Goal: Task Accomplishment & Management: Use online tool/utility

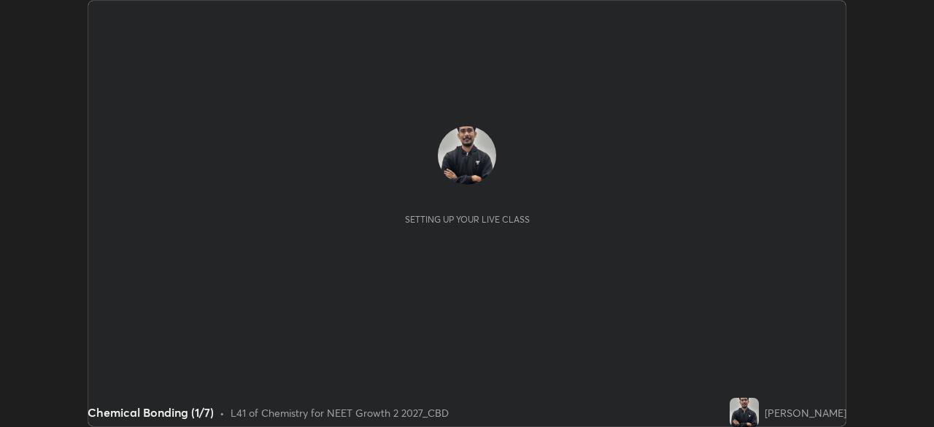
scroll to position [427, 933]
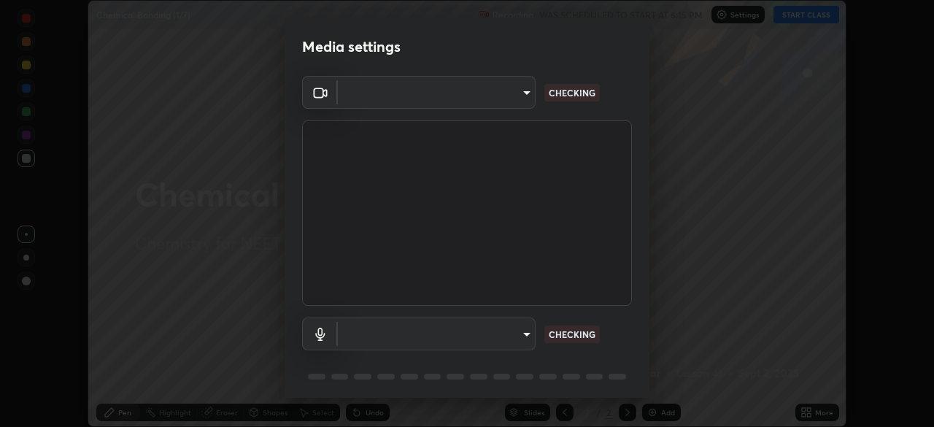
type input "119f56cd3221aa741ff86ef3c15b45e11b875c70691a8bbf6b5e475350e28a87"
type input "default"
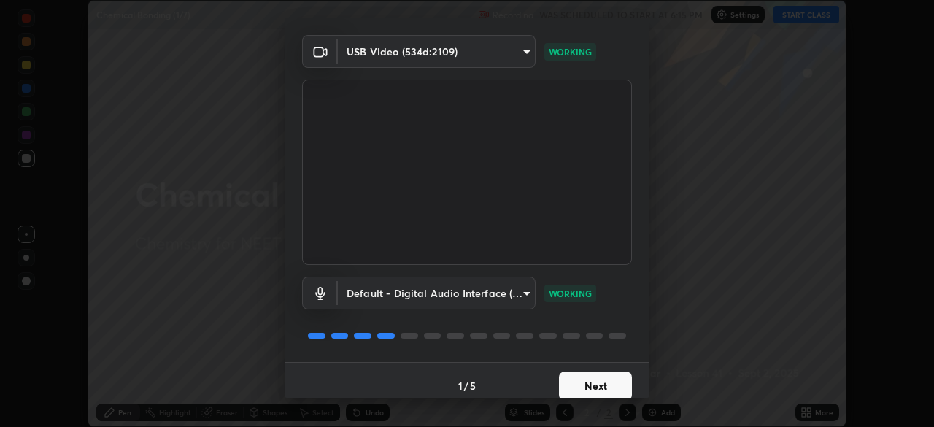
scroll to position [52, 0]
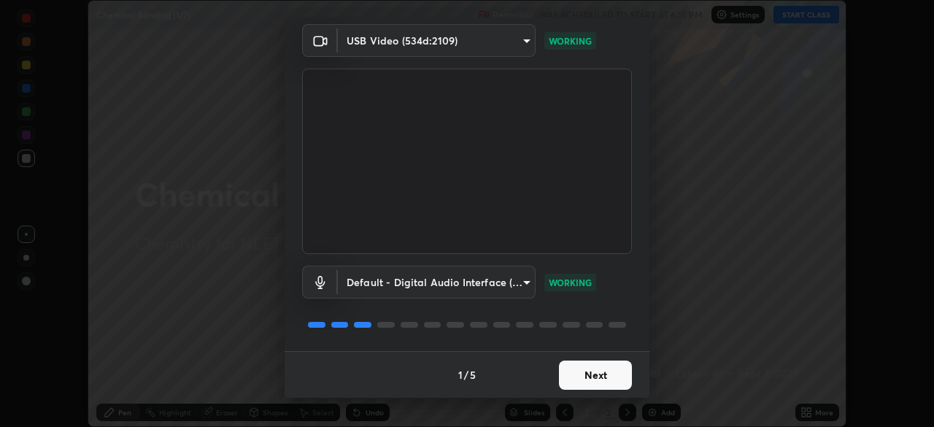
click at [588, 373] on button "Next" at bounding box center [595, 374] width 73 height 29
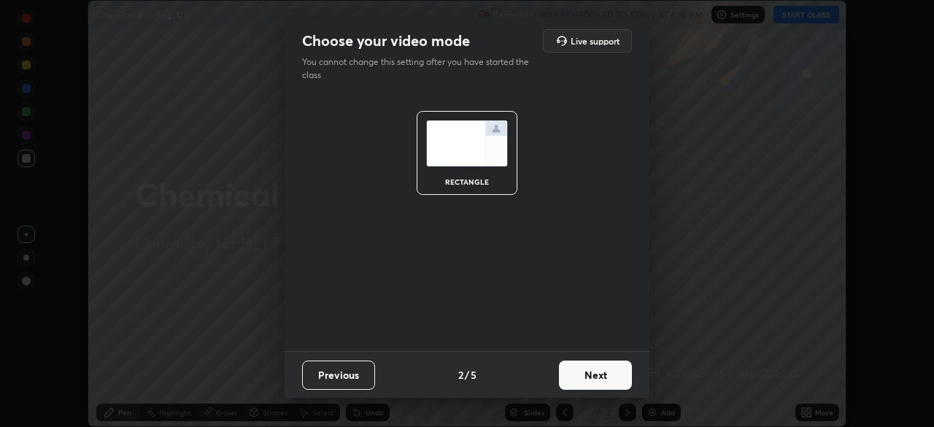
scroll to position [0, 0]
click at [591, 379] on button "Next" at bounding box center [595, 374] width 73 height 29
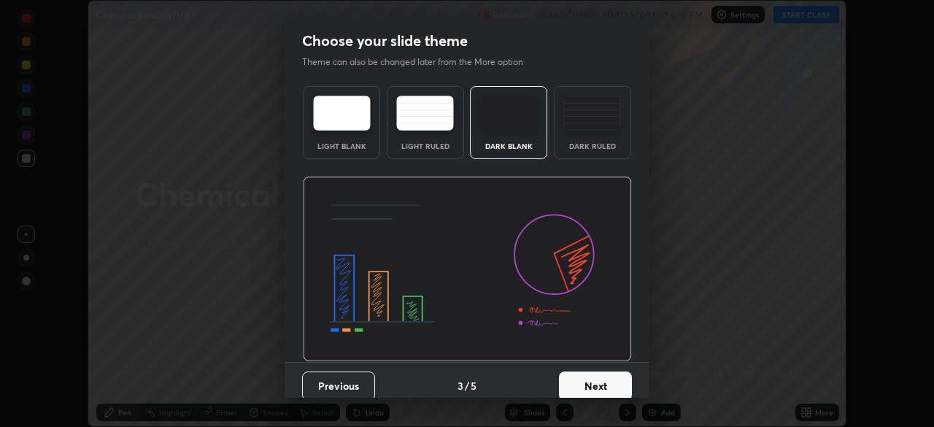
click at [591, 378] on button "Next" at bounding box center [595, 385] width 73 height 29
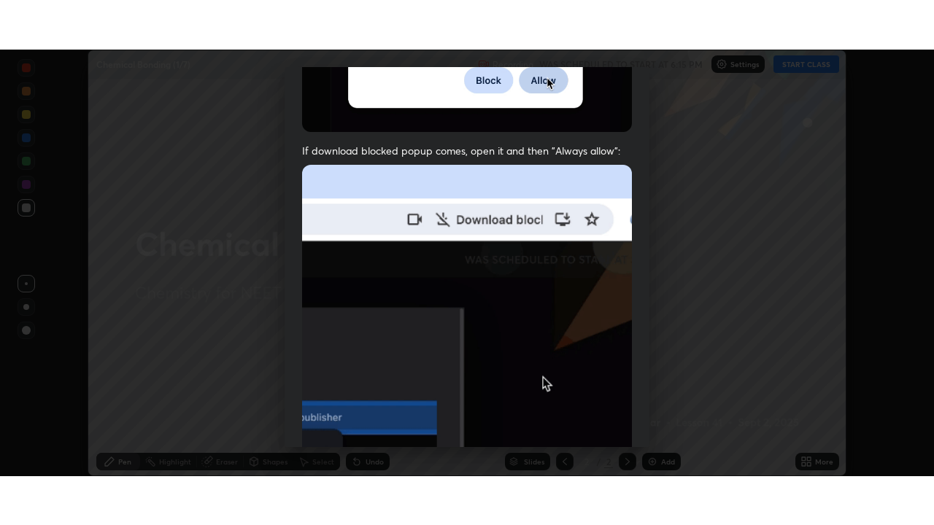
scroll to position [349, 0]
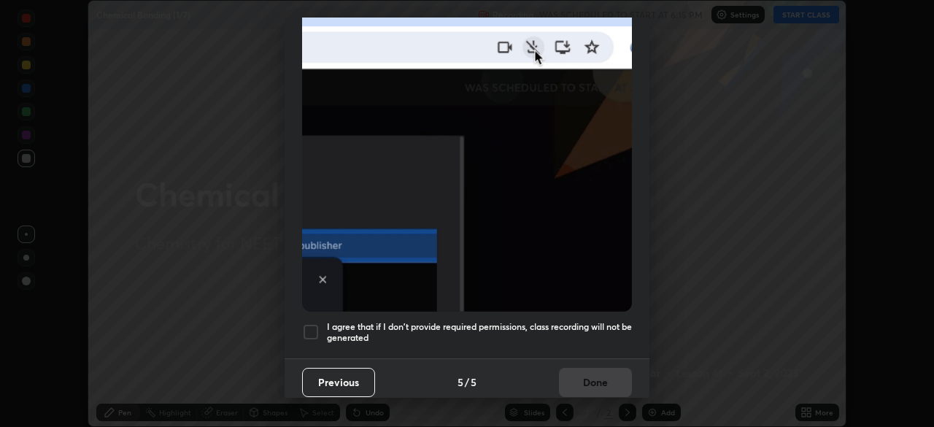
click at [306, 323] on div at bounding box center [311, 332] width 18 height 18
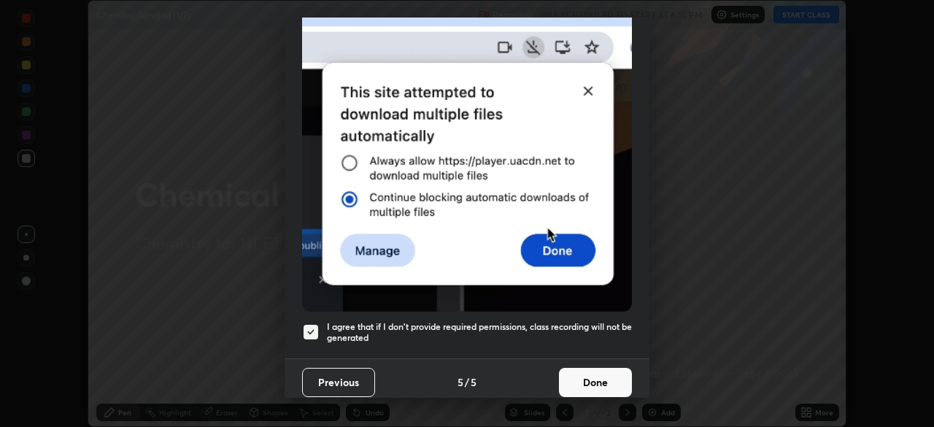
click at [581, 372] on button "Done" at bounding box center [595, 382] width 73 height 29
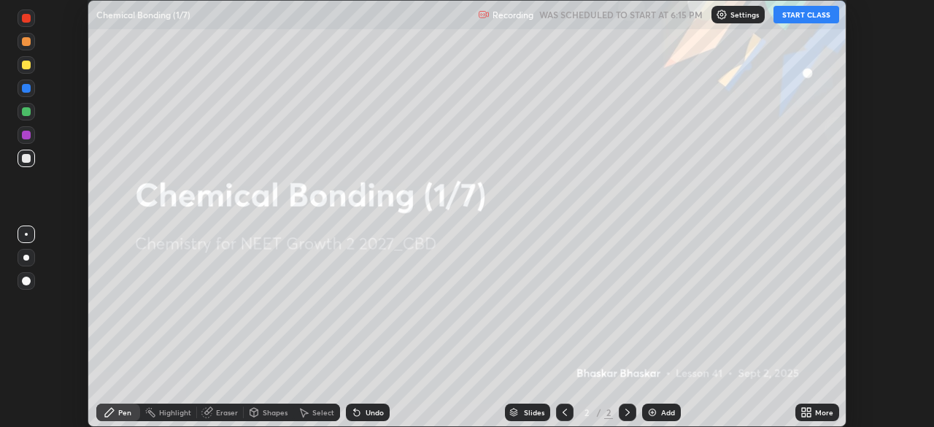
click at [661, 408] on div "Add" at bounding box center [668, 411] width 14 height 7
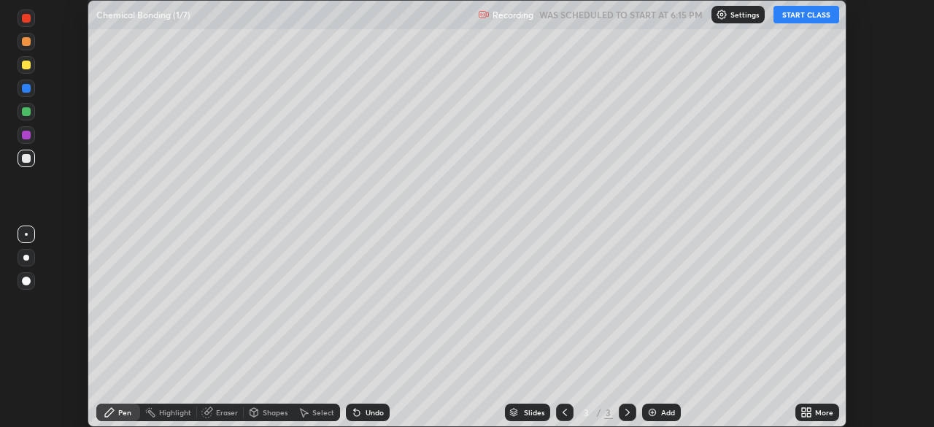
click at [816, 411] on div "More" at bounding box center [824, 411] width 18 height 7
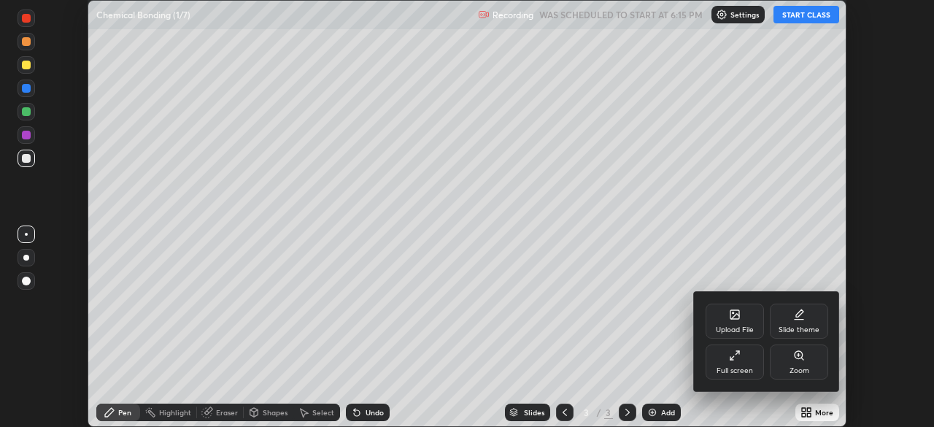
click at [742, 364] on div "Full screen" at bounding box center [734, 361] width 58 height 35
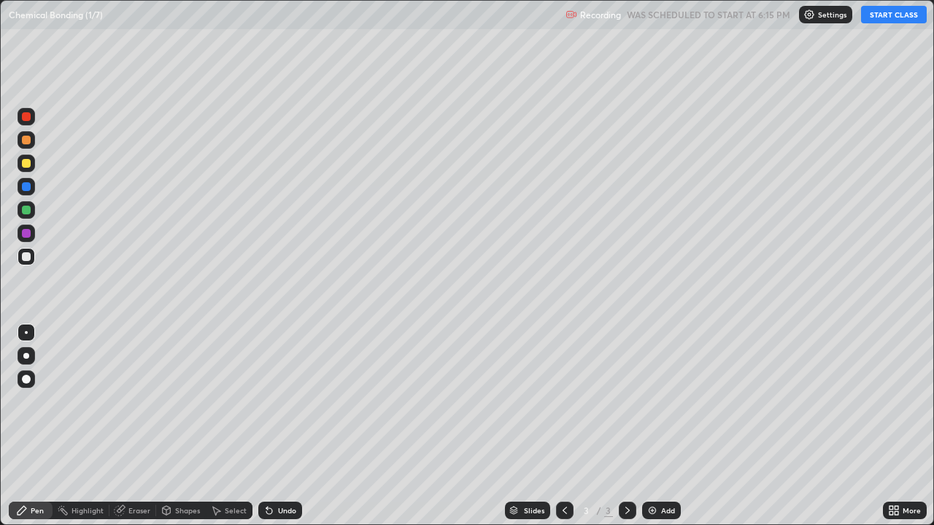
scroll to position [525, 934]
click at [904, 20] on button "START CLASS" at bounding box center [894, 15] width 66 height 18
click at [32, 355] on div at bounding box center [27, 356] width 18 height 18
click at [18, 162] on div at bounding box center [27, 164] width 18 height 18
click at [25, 212] on div at bounding box center [26, 210] width 9 height 9
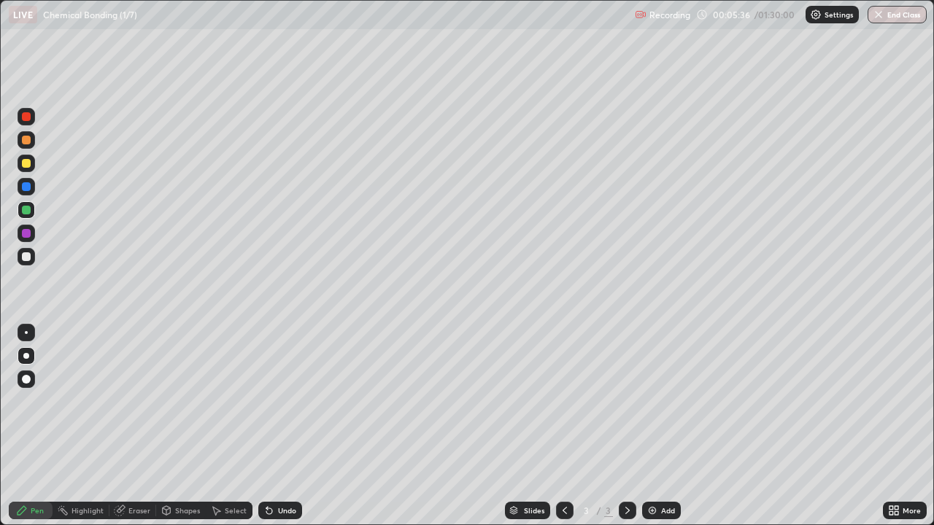
click at [287, 426] on div "Undo" at bounding box center [287, 510] width 18 height 7
click at [27, 255] on div at bounding box center [26, 256] width 9 height 9
click at [284, 426] on div "Undo" at bounding box center [287, 510] width 18 height 7
click at [278, 426] on div "Undo" at bounding box center [287, 510] width 18 height 7
click at [276, 426] on div "Undo" at bounding box center [280, 511] width 44 height 18
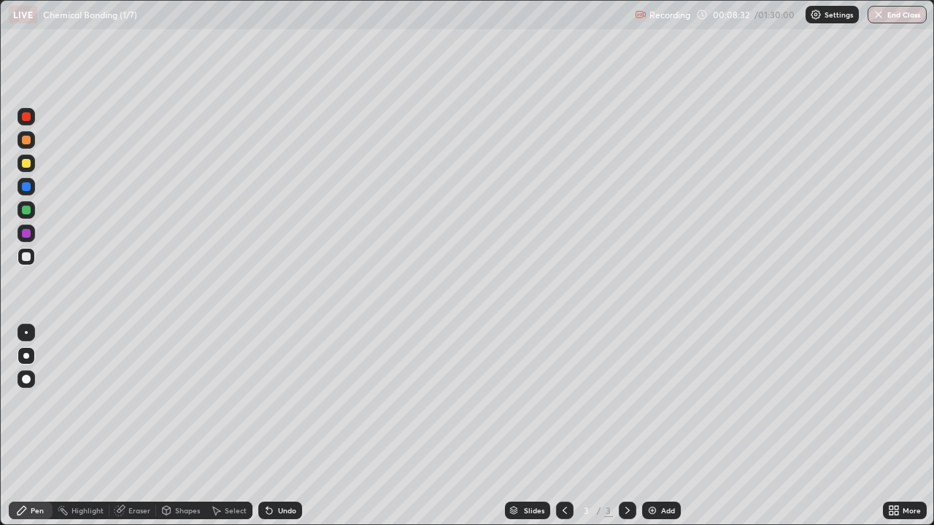
click at [277, 426] on div "Undo" at bounding box center [280, 511] width 44 height 18
click at [28, 162] on div at bounding box center [26, 163] width 9 height 9
click at [658, 426] on div "Add" at bounding box center [661, 511] width 39 height 18
click at [27, 257] on div at bounding box center [26, 256] width 9 height 9
click at [562, 426] on icon at bounding box center [565, 511] width 12 height 12
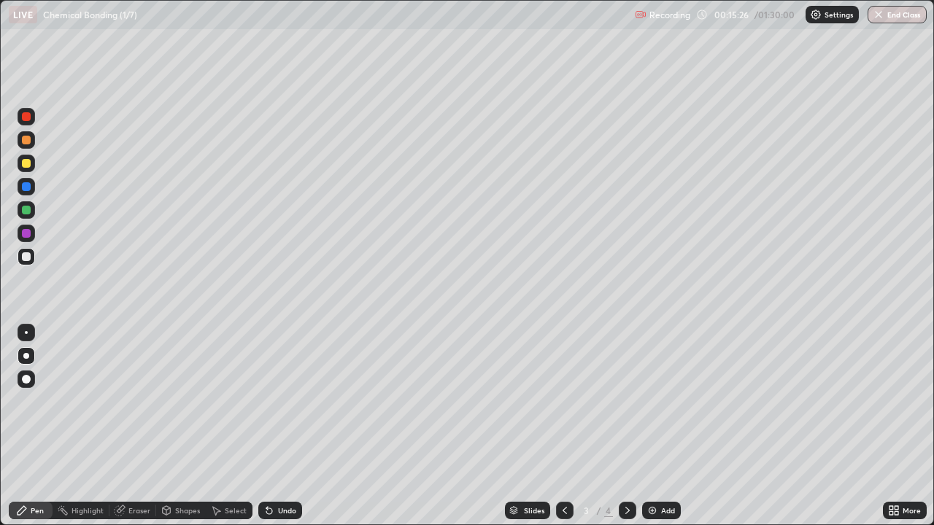
click at [625, 426] on icon at bounding box center [627, 511] width 12 height 12
click at [661, 426] on div "Add" at bounding box center [668, 510] width 14 height 7
click at [20, 144] on div at bounding box center [27, 140] width 18 height 18
click at [562, 426] on icon at bounding box center [565, 511] width 12 height 12
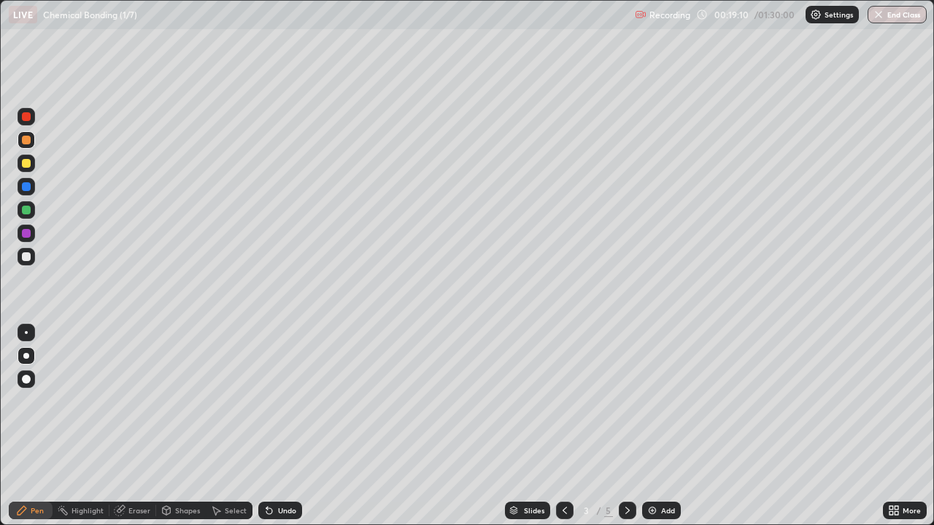
click at [625, 426] on icon at bounding box center [627, 511] width 12 height 12
click at [621, 426] on icon at bounding box center [627, 511] width 12 height 12
click at [29, 257] on div at bounding box center [26, 256] width 9 height 9
click at [24, 163] on div at bounding box center [26, 163] width 9 height 9
click at [26, 213] on div at bounding box center [26, 210] width 9 height 9
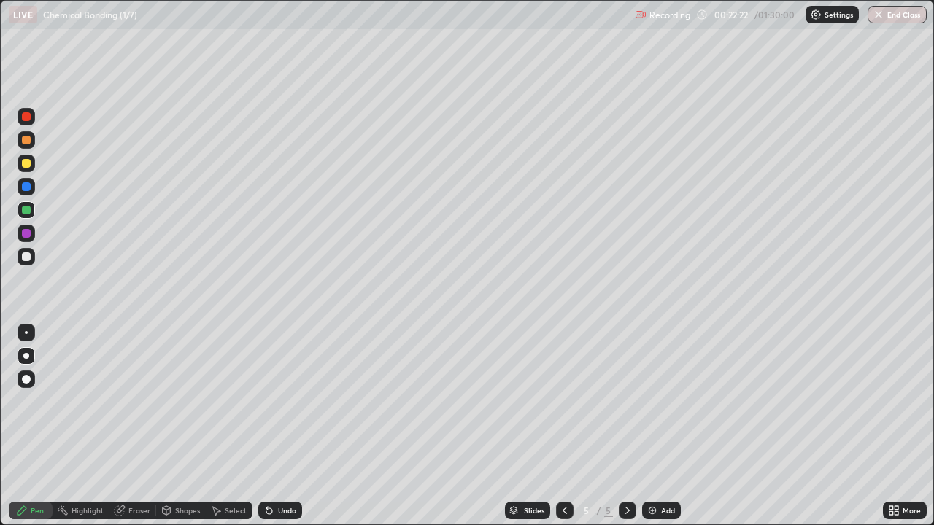
click at [135, 426] on div "Eraser" at bounding box center [139, 510] width 22 height 7
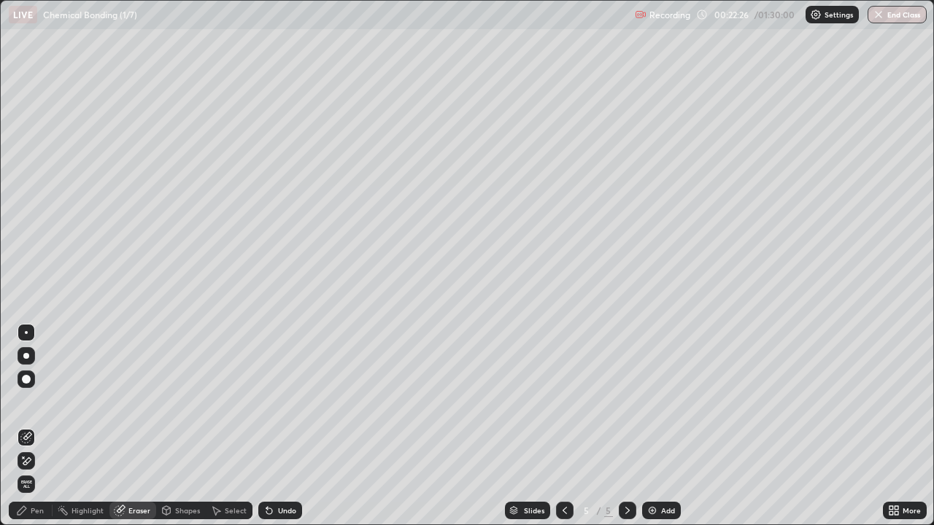
click at [33, 426] on div "Pen" at bounding box center [37, 510] width 13 height 7
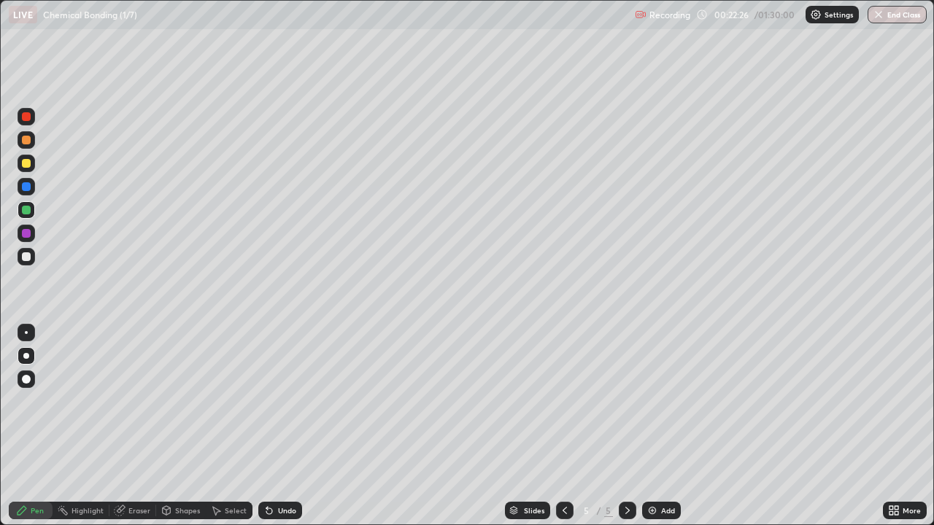
click at [32, 257] on div at bounding box center [27, 257] width 18 height 18
click at [25, 260] on div at bounding box center [26, 256] width 9 height 9
click at [664, 426] on div "Add" at bounding box center [668, 510] width 14 height 7
click at [28, 163] on div at bounding box center [26, 163] width 9 height 9
click at [26, 263] on div at bounding box center [27, 257] width 18 height 18
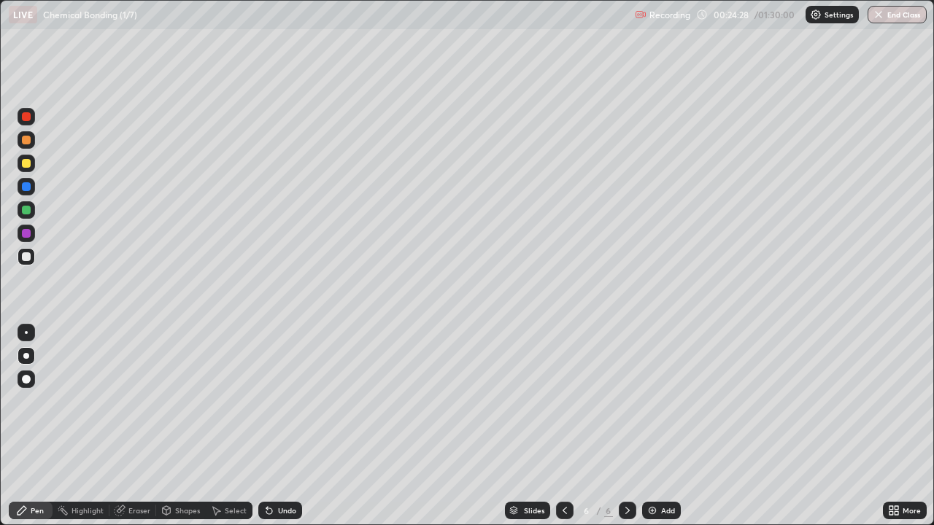
click at [562, 426] on icon at bounding box center [565, 511] width 12 height 12
click at [625, 426] on icon at bounding box center [627, 511] width 12 height 12
click at [26, 164] on div at bounding box center [26, 163] width 9 height 9
click at [25, 255] on div at bounding box center [26, 256] width 9 height 9
click at [28, 166] on div at bounding box center [26, 163] width 9 height 9
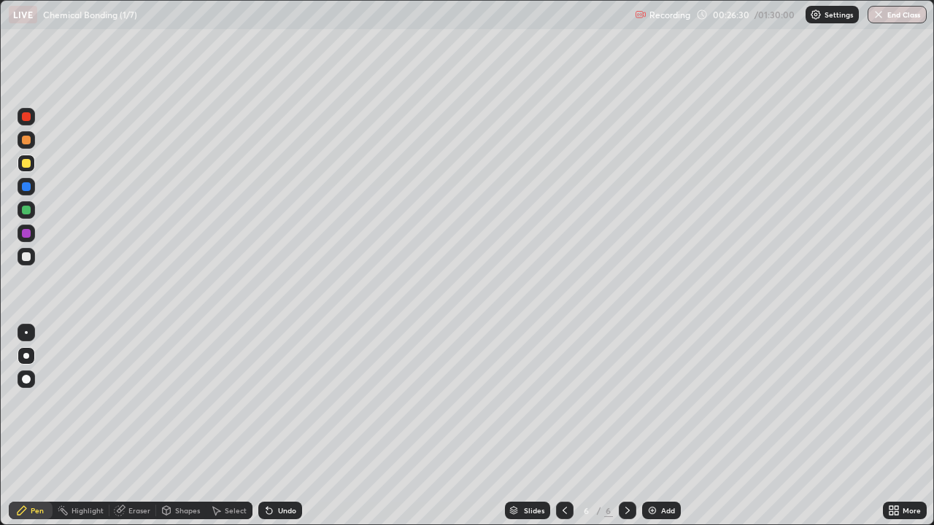
click at [24, 259] on div at bounding box center [26, 256] width 9 height 9
click at [279, 426] on div "Undo" at bounding box center [287, 510] width 18 height 7
click at [280, 426] on div "Undo" at bounding box center [287, 510] width 18 height 7
click at [23, 166] on div at bounding box center [26, 163] width 9 height 9
click at [27, 256] on div at bounding box center [26, 256] width 9 height 9
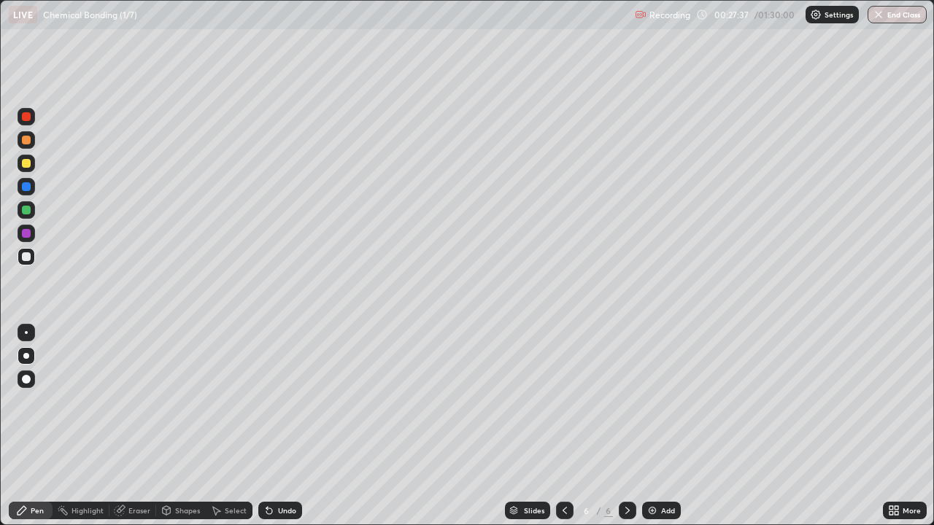
click at [30, 207] on div at bounding box center [26, 210] width 9 height 9
click at [24, 164] on div at bounding box center [26, 163] width 9 height 9
click at [23, 255] on div at bounding box center [26, 256] width 9 height 9
click at [23, 210] on div at bounding box center [26, 210] width 9 height 9
click at [26, 166] on div at bounding box center [26, 163] width 9 height 9
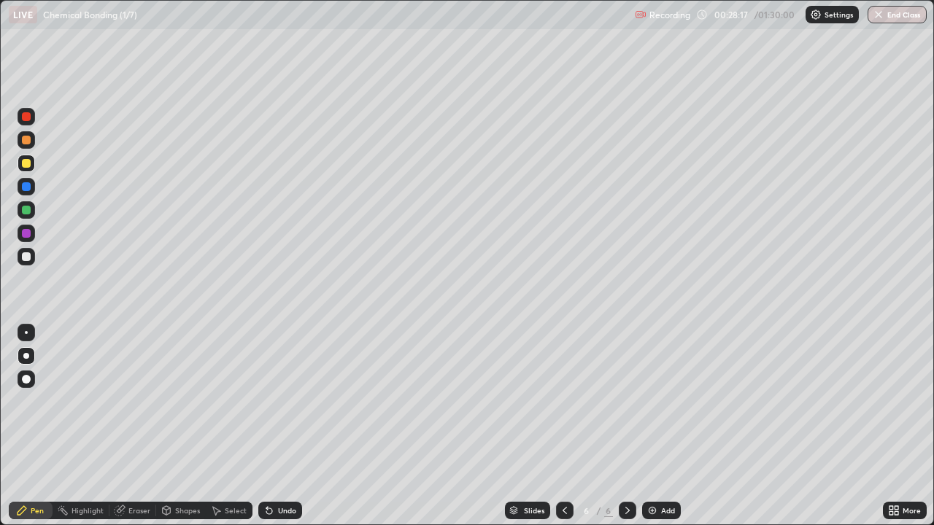
click at [26, 257] on div at bounding box center [26, 256] width 9 height 9
click at [272, 426] on icon at bounding box center [269, 511] width 12 height 12
click at [25, 163] on div at bounding box center [26, 163] width 9 height 9
click at [26, 257] on div at bounding box center [26, 256] width 9 height 9
click at [666, 426] on div "Add" at bounding box center [668, 510] width 14 height 7
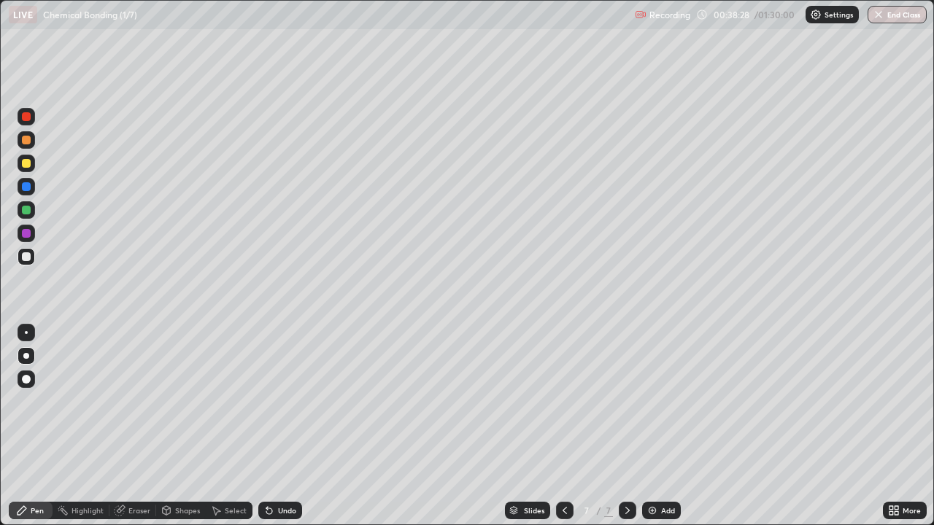
click at [26, 164] on div at bounding box center [26, 163] width 9 height 9
click at [28, 260] on div at bounding box center [26, 256] width 9 height 9
click at [288, 426] on div "Undo" at bounding box center [287, 510] width 18 height 7
click at [292, 426] on div "Undo" at bounding box center [287, 510] width 18 height 7
click at [24, 210] on div at bounding box center [26, 210] width 9 height 9
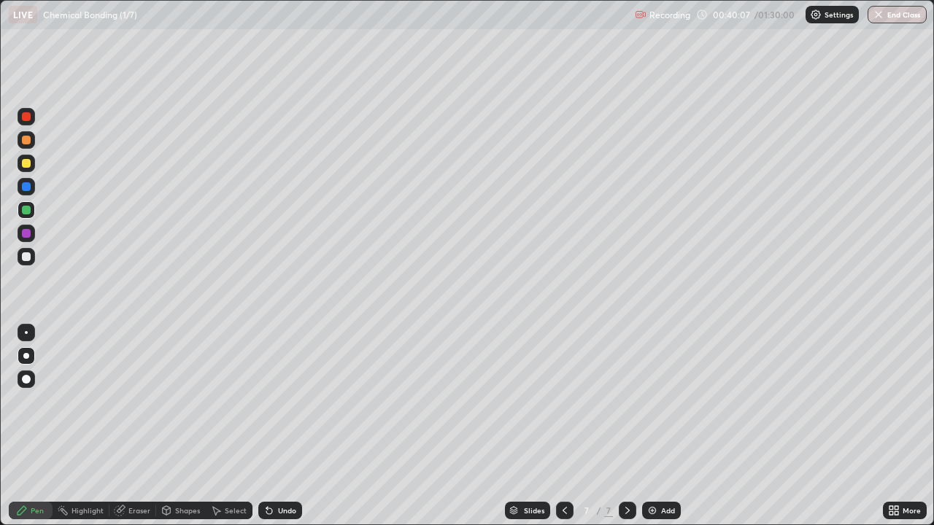
click at [422, 426] on div "Slides 7 / 7 Add" at bounding box center [592, 510] width 581 height 29
click at [27, 256] on div at bounding box center [26, 256] width 9 height 9
click at [26, 164] on div at bounding box center [26, 163] width 9 height 9
click at [33, 214] on div at bounding box center [27, 210] width 18 height 18
click at [29, 159] on div at bounding box center [26, 163] width 9 height 9
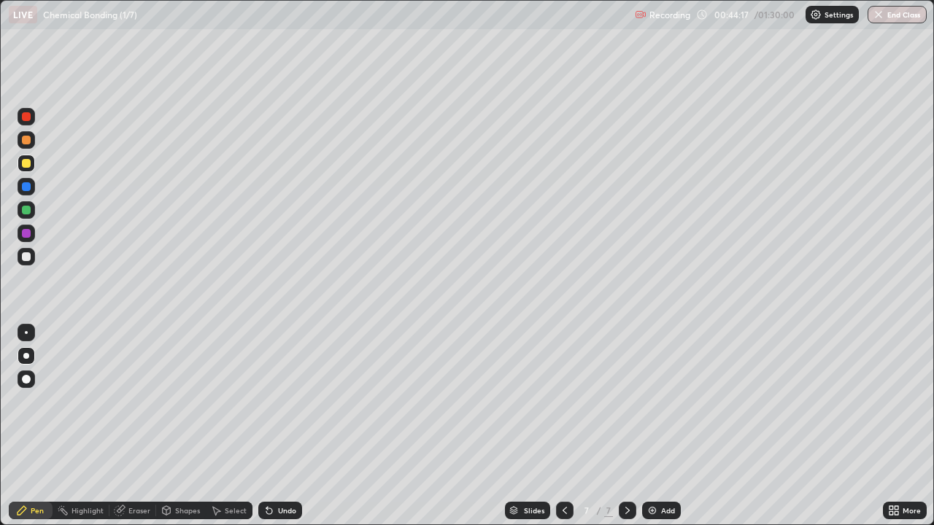
click at [26, 188] on div at bounding box center [26, 186] width 9 height 9
click at [24, 232] on div at bounding box center [26, 233] width 9 height 9
click at [26, 142] on div at bounding box center [26, 140] width 9 height 9
click at [132, 426] on div "Eraser" at bounding box center [139, 510] width 22 height 7
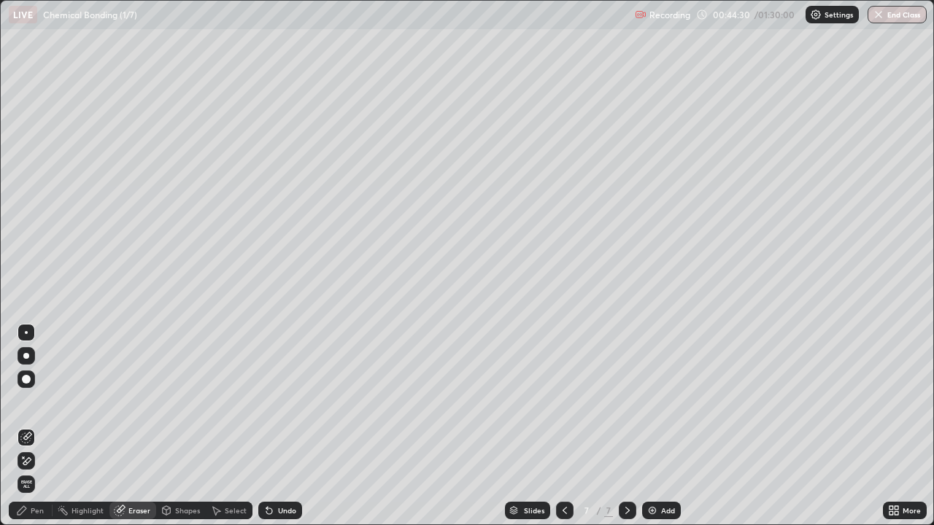
click at [47, 426] on div "Pen" at bounding box center [31, 511] width 44 height 18
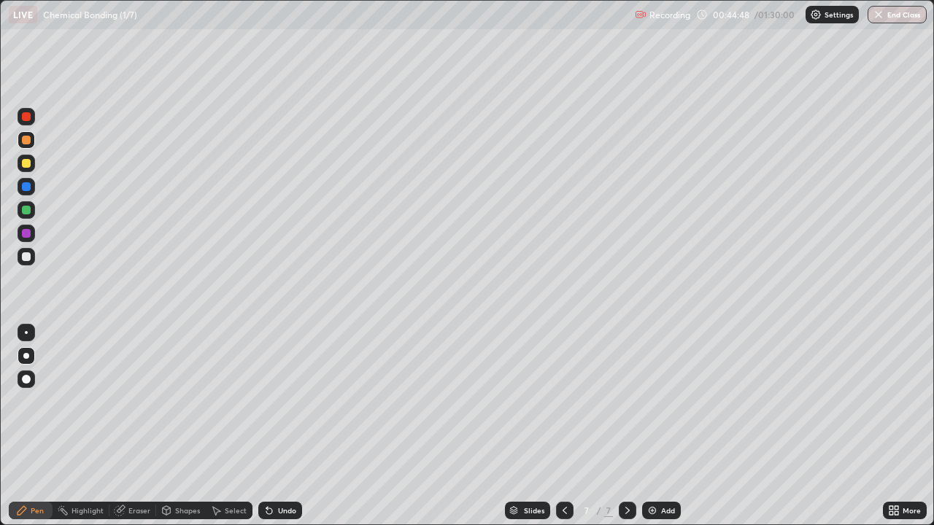
click at [30, 258] on div at bounding box center [26, 256] width 9 height 9
click at [565, 426] on icon at bounding box center [565, 511] width 12 height 12
click at [562, 426] on icon at bounding box center [565, 511] width 12 height 12
click at [625, 426] on icon at bounding box center [627, 510] width 4 height 7
click at [625, 426] on icon at bounding box center [627, 511] width 12 height 12
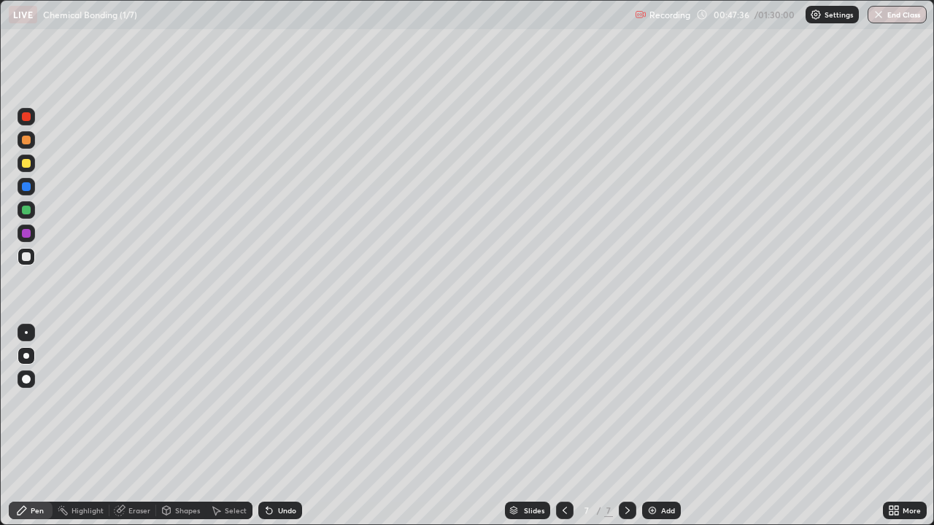
click at [669, 426] on div "Add" at bounding box center [668, 510] width 14 height 7
click at [28, 256] on div at bounding box center [26, 256] width 9 height 9
click at [287, 426] on div "Undo" at bounding box center [287, 510] width 18 height 7
click at [292, 426] on div "Undo" at bounding box center [287, 510] width 18 height 7
click at [286, 426] on div "Undo" at bounding box center [287, 510] width 18 height 7
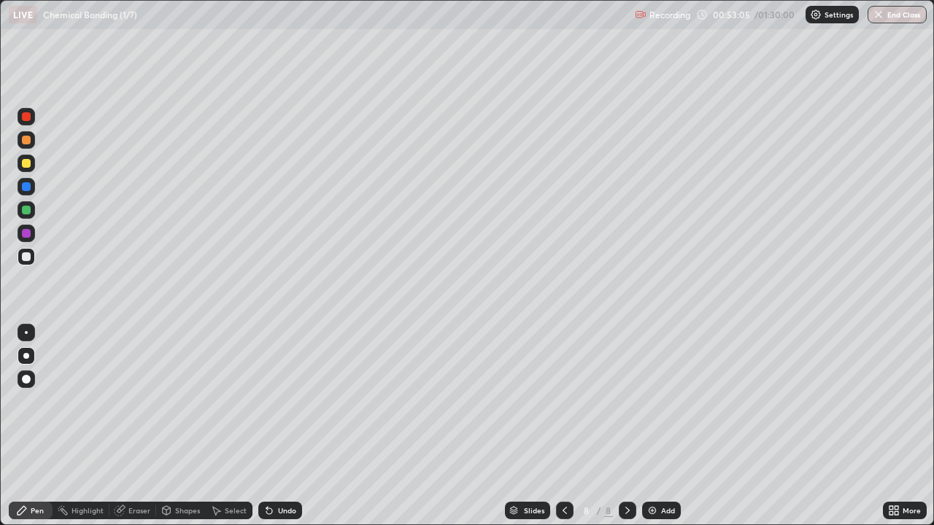
click at [289, 426] on div "Undo" at bounding box center [287, 510] width 18 height 7
click at [290, 426] on div "Undo" at bounding box center [287, 510] width 18 height 7
click at [274, 426] on div "Undo" at bounding box center [280, 511] width 44 height 18
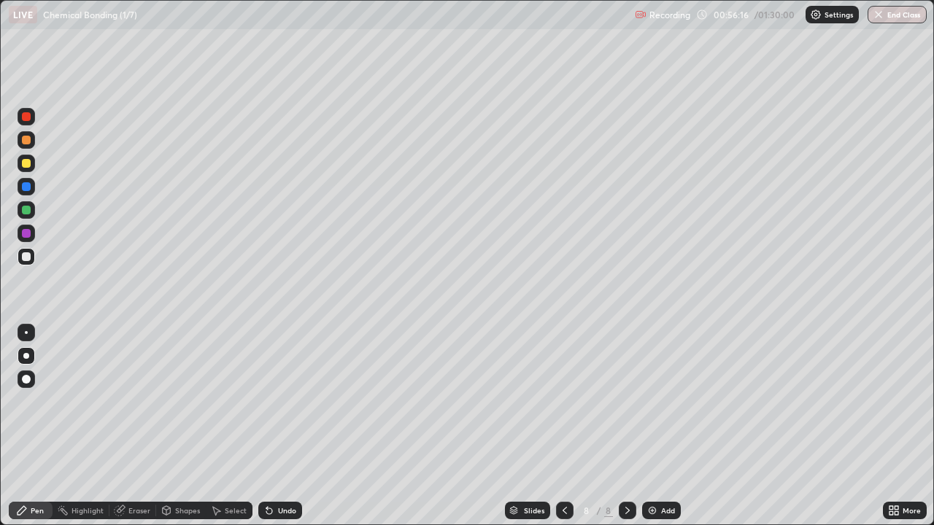
click at [662, 426] on div "Add" at bounding box center [668, 510] width 14 height 7
click at [284, 426] on div "Undo" at bounding box center [287, 510] width 18 height 7
click at [655, 426] on img at bounding box center [652, 511] width 12 height 12
click at [284, 426] on div "Undo" at bounding box center [287, 510] width 18 height 7
click at [290, 426] on div "Undo" at bounding box center [287, 510] width 18 height 7
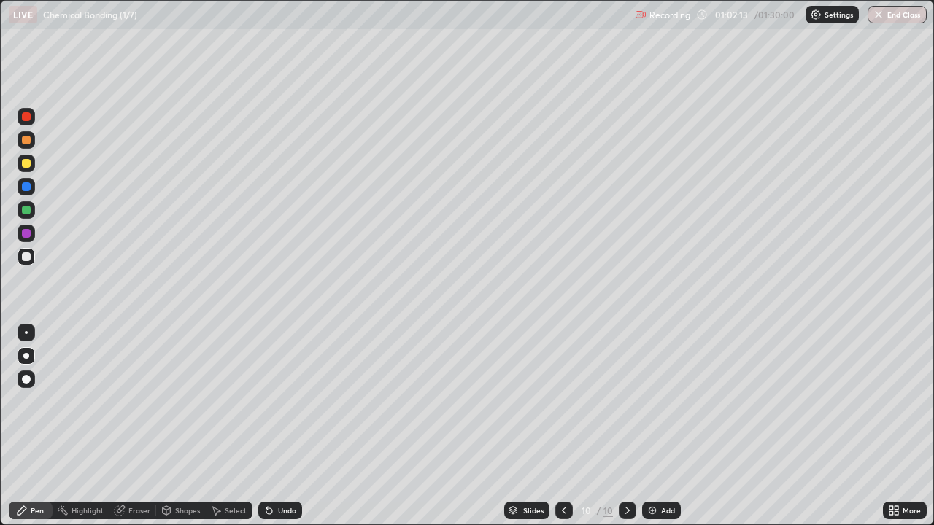
click at [287, 426] on div "Undo" at bounding box center [287, 510] width 18 height 7
click at [283, 426] on div "Undo" at bounding box center [287, 510] width 18 height 7
click at [662, 426] on div "Add" at bounding box center [668, 510] width 14 height 7
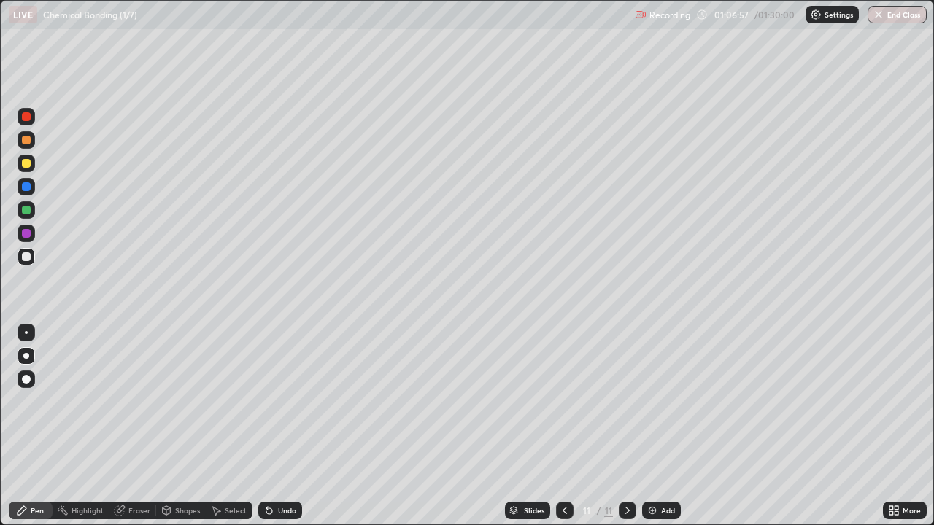
click at [24, 257] on div at bounding box center [26, 256] width 9 height 9
click at [289, 426] on div "Undo" at bounding box center [287, 510] width 18 height 7
click at [28, 167] on div at bounding box center [26, 163] width 9 height 9
click at [23, 206] on div at bounding box center [26, 210] width 9 height 9
click at [27, 258] on div at bounding box center [26, 256] width 9 height 9
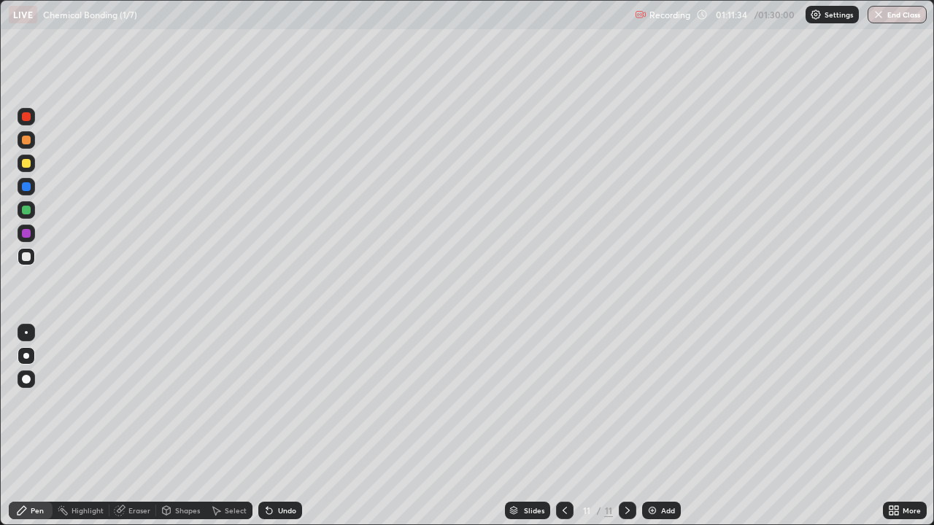
click at [654, 426] on img at bounding box center [652, 511] width 12 height 12
click at [287, 426] on div "Undo" at bounding box center [287, 510] width 18 height 7
click at [284, 426] on div "Undo" at bounding box center [287, 510] width 18 height 7
click at [282, 426] on div "Undo" at bounding box center [287, 510] width 18 height 7
click at [28, 165] on div at bounding box center [26, 163] width 9 height 9
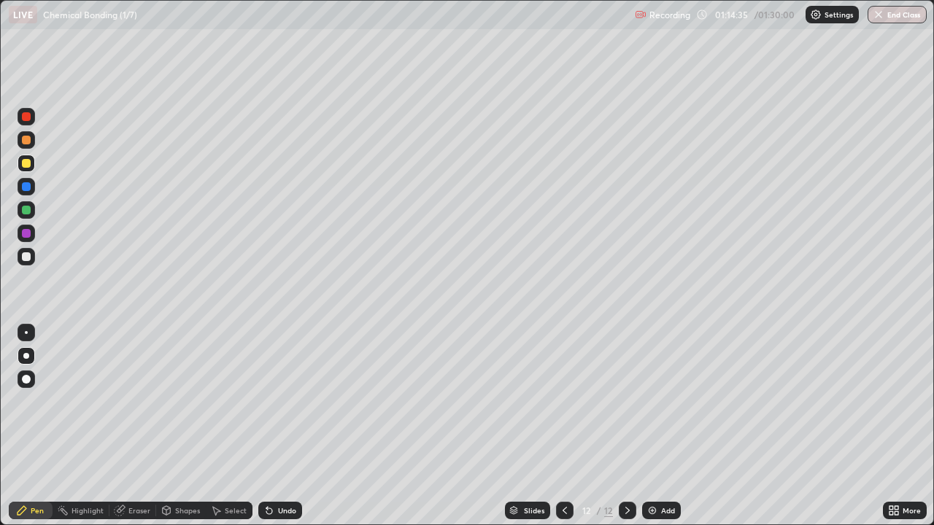
click at [26, 213] on div at bounding box center [26, 210] width 9 height 9
click at [23, 139] on div at bounding box center [26, 140] width 9 height 9
click at [657, 426] on div "Add" at bounding box center [661, 511] width 39 height 18
click at [25, 259] on div at bounding box center [26, 256] width 9 height 9
click at [288, 426] on div "Undo" at bounding box center [287, 510] width 18 height 7
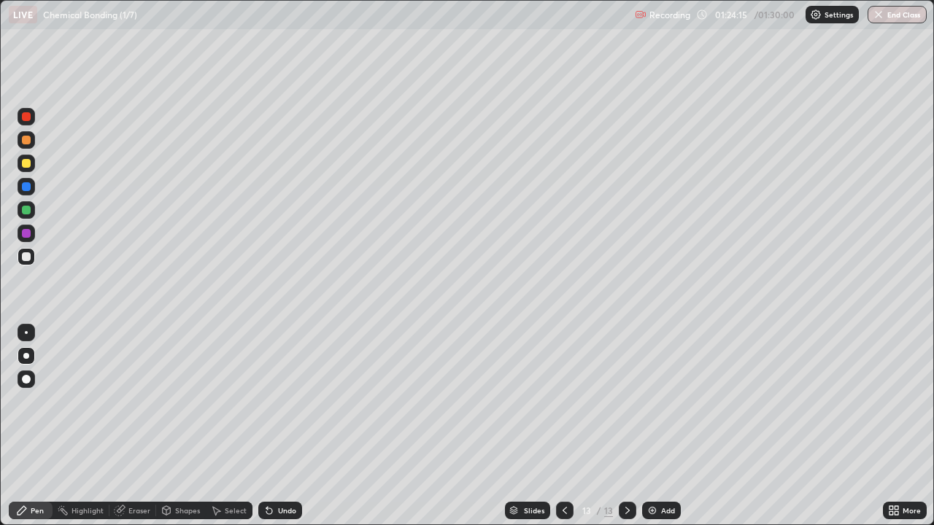
click at [666, 426] on div "Add" at bounding box center [668, 510] width 14 height 7
click at [906, 15] on button "End Class" at bounding box center [898, 15] width 58 height 18
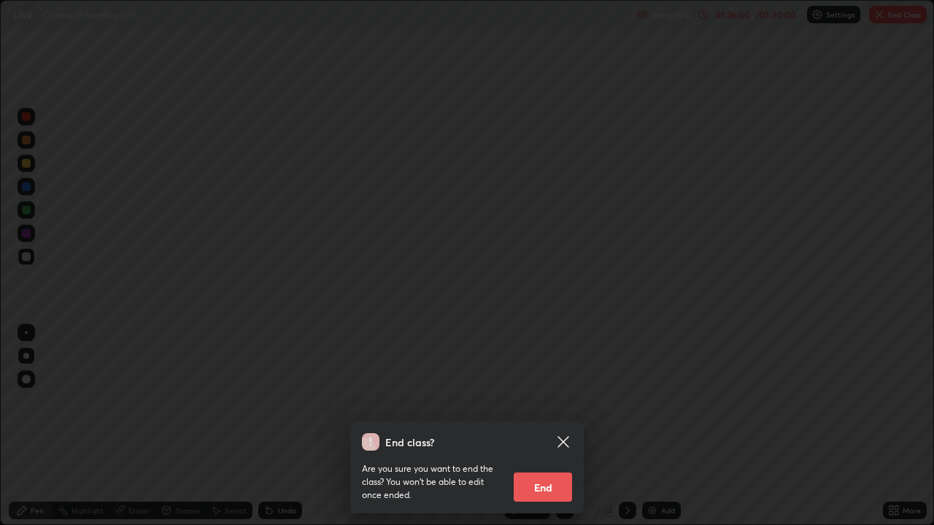
click at [546, 426] on button "End" at bounding box center [542, 487] width 58 height 29
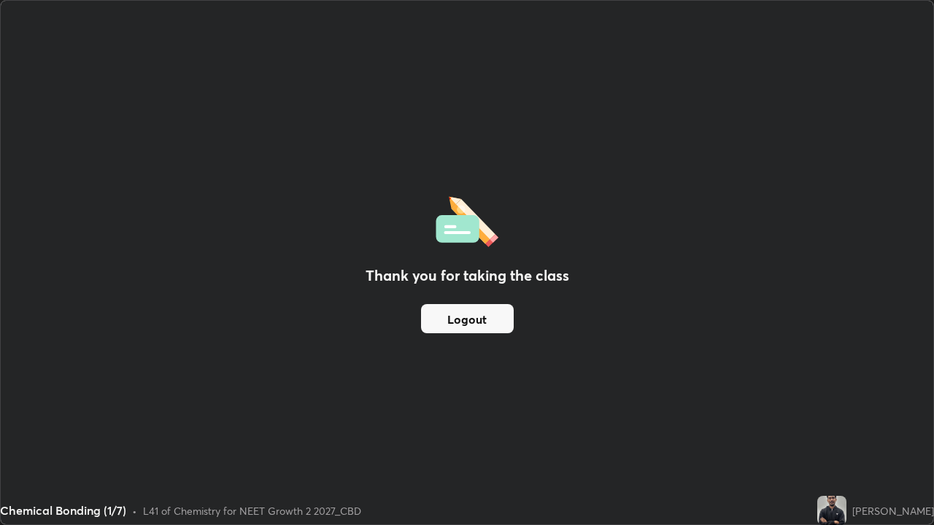
click at [923, 93] on div "Thank you for taking the class Logout" at bounding box center [467, 263] width 932 height 524
click at [459, 315] on button "Logout" at bounding box center [467, 318] width 93 height 29
click at [459, 321] on button "Logout" at bounding box center [467, 318] width 93 height 29
click at [468, 314] on button "Logout" at bounding box center [467, 318] width 93 height 29
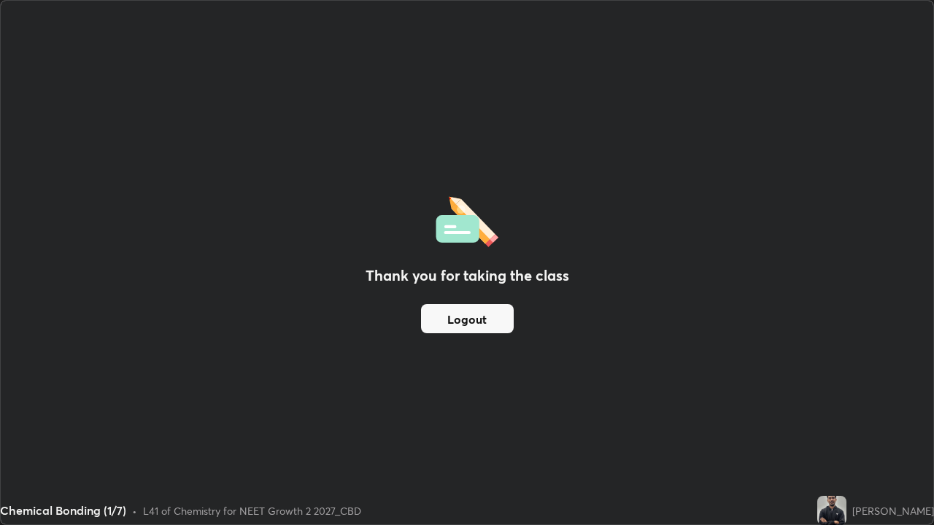
click at [497, 319] on button "Logout" at bounding box center [467, 318] width 93 height 29
click at [441, 321] on button "Logout" at bounding box center [467, 318] width 93 height 29
click at [444, 319] on button "Logout" at bounding box center [467, 318] width 93 height 29
click at [445, 331] on button "Logout" at bounding box center [467, 318] width 93 height 29
click at [462, 312] on button "Logout" at bounding box center [467, 318] width 93 height 29
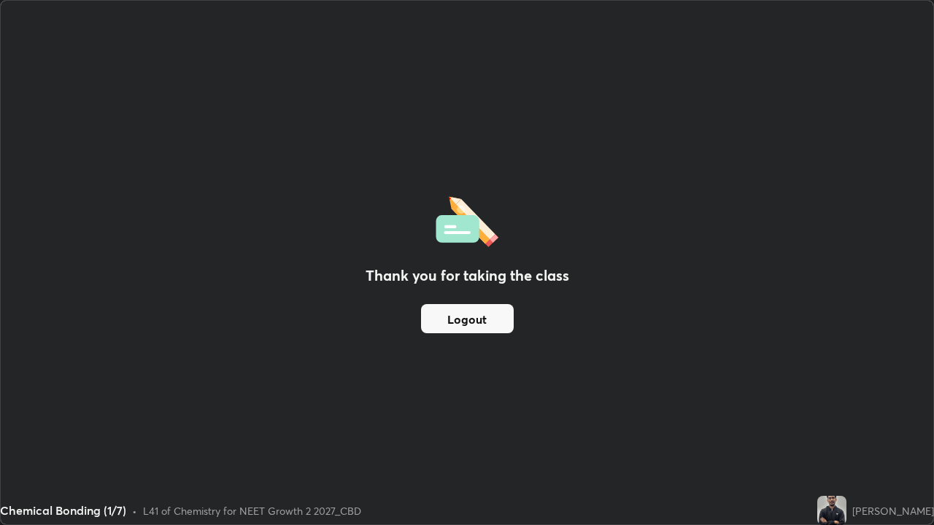
click at [465, 309] on button "Logout" at bounding box center [467, 318] width 93 height 29
click at [461, 312] on button "Logout" at bounding box center [467, 318] width 93 height 29
click at [446, 315] on button "Logout" at bounding box center [467, 318] width 93 height 29
click at [438, 317] on button "Logout" at bounding box center [467, 318] width 93 height 29
click at [470, 322] on button "Logout" at bounding box center [467, 318] width 93 height 29
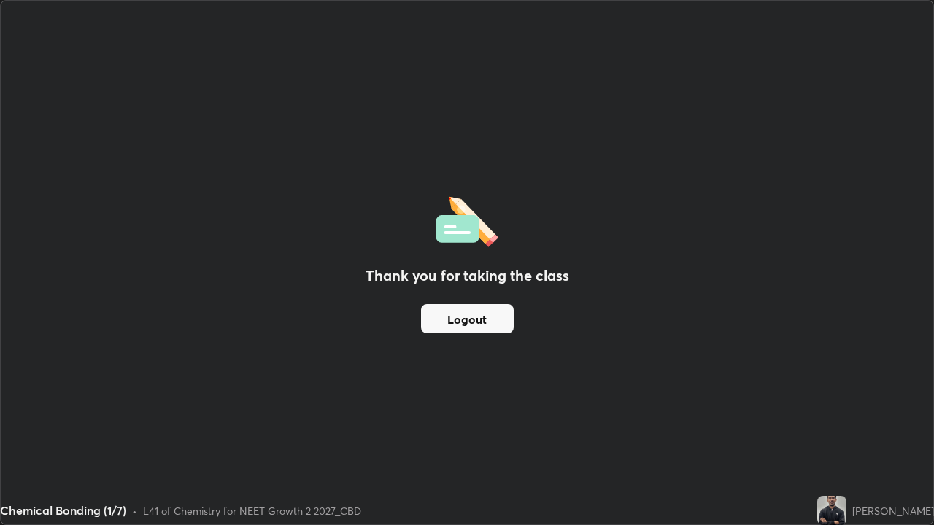
click at [499, 306] on button "Logout" at bounding box center [467, 318] width 93 height 29
